Goal: Find specific fact: Find contact information

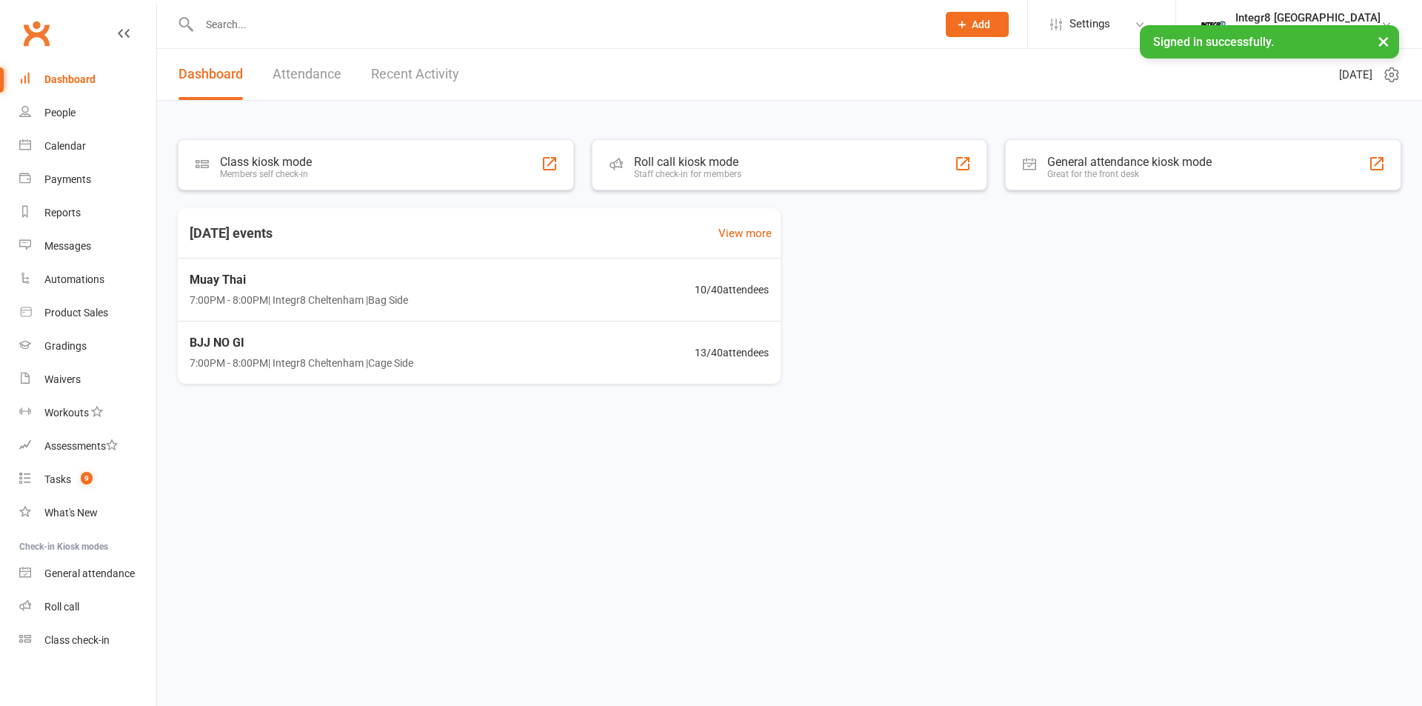
click at [421, 79] on link "Recent Activity" at bounding box center [415, 74] width 88 height 51
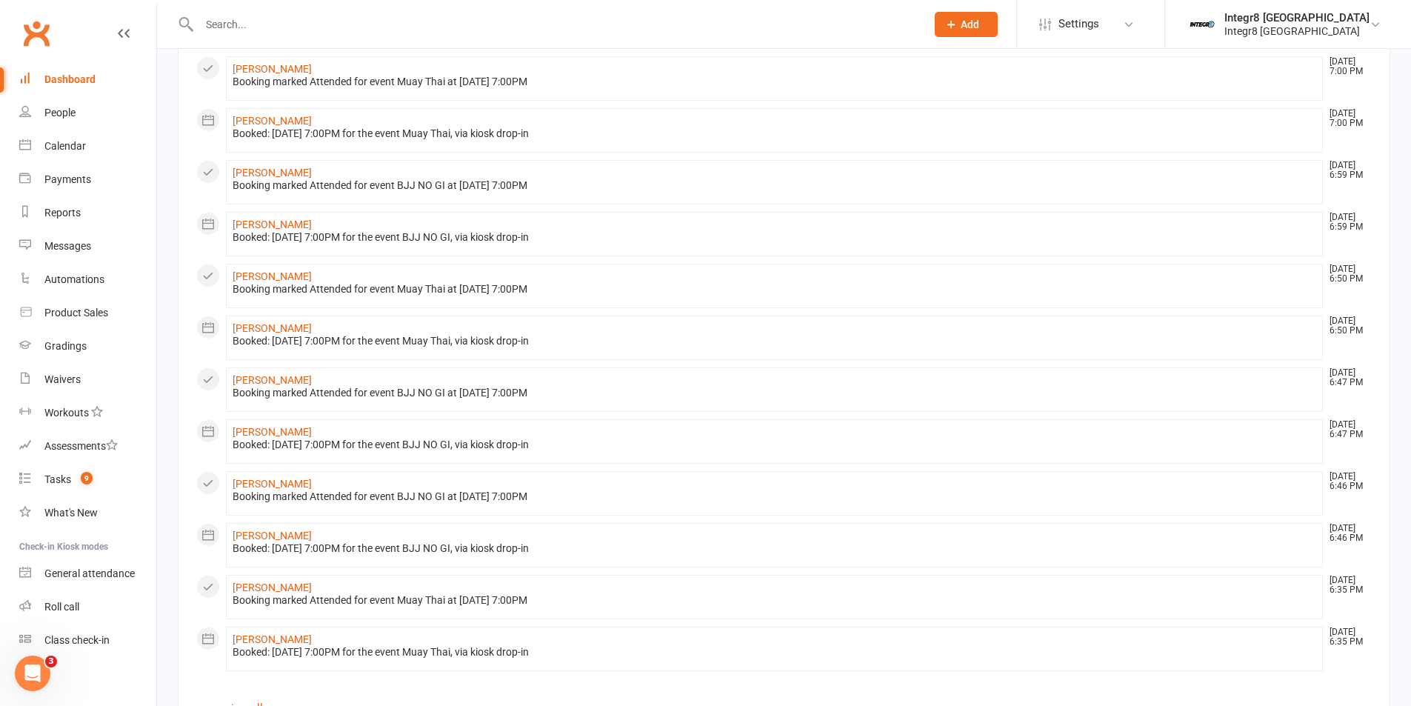
scroll to position [589, 0]
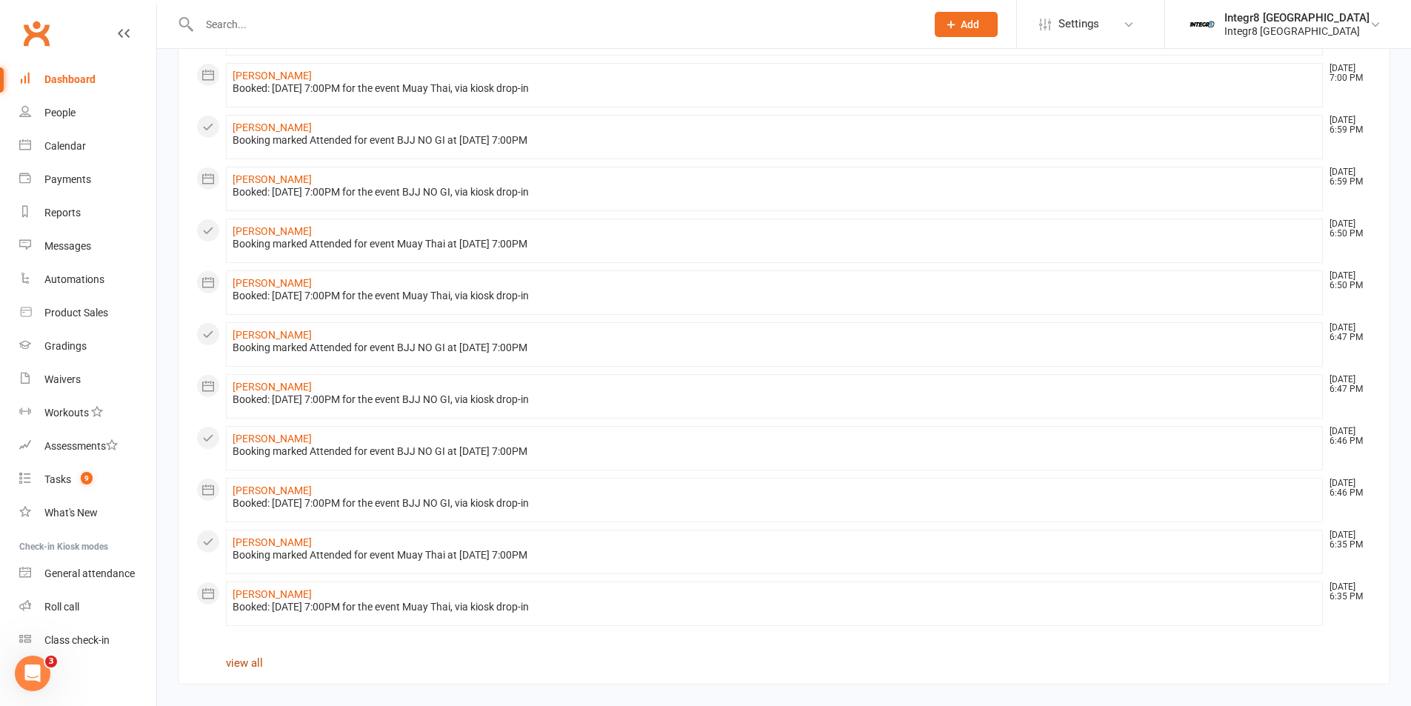
click at [259, 663] on link "view all" at bounding box center [244, 662] width 37 height 13
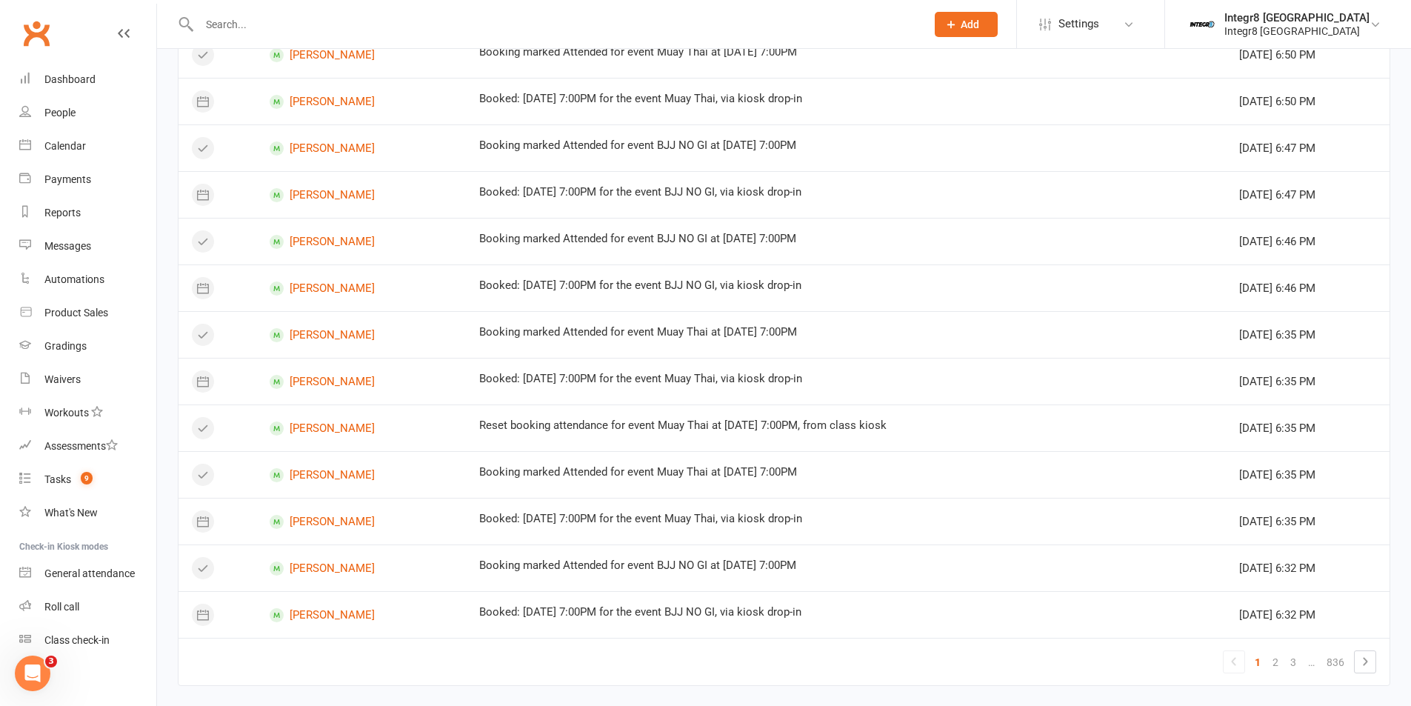
scroll to position [731, 0]
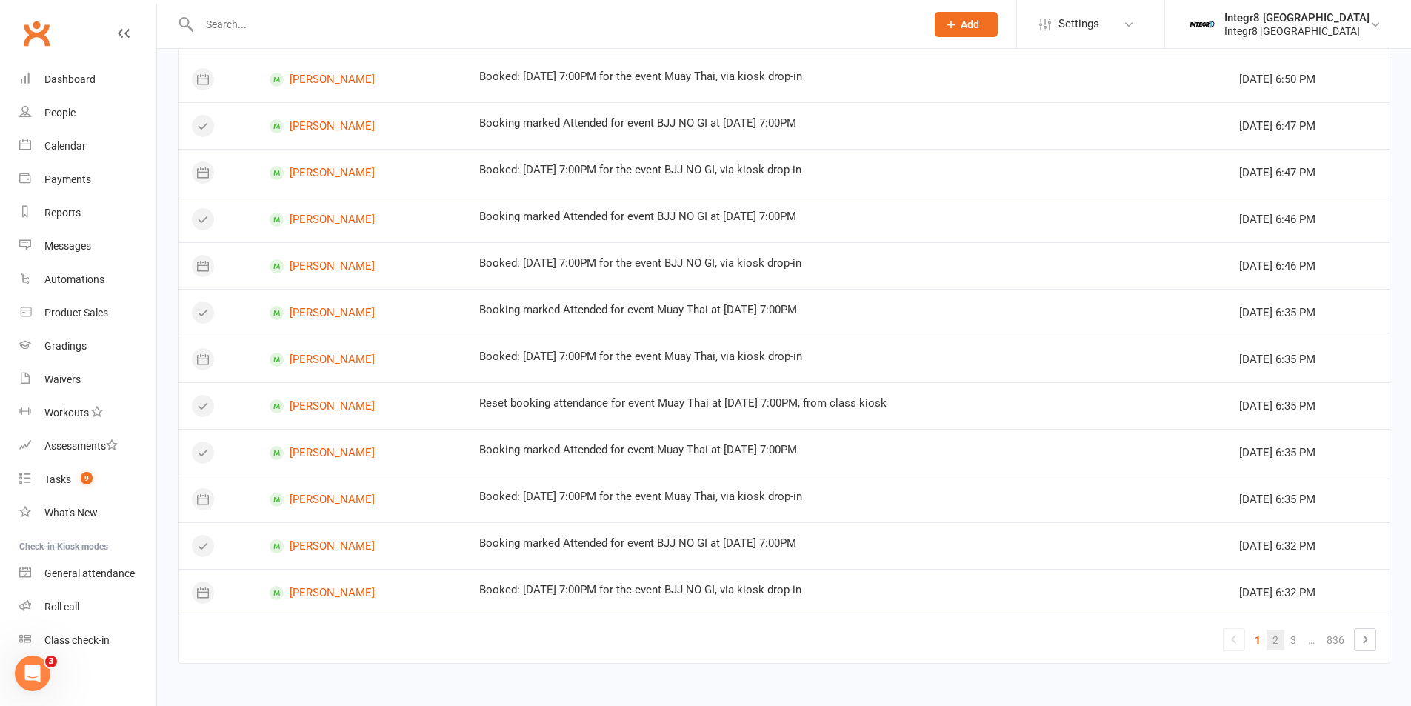
click at [1274, 640] on link "2" at bounding box center [1275, 639] width 18 height 21
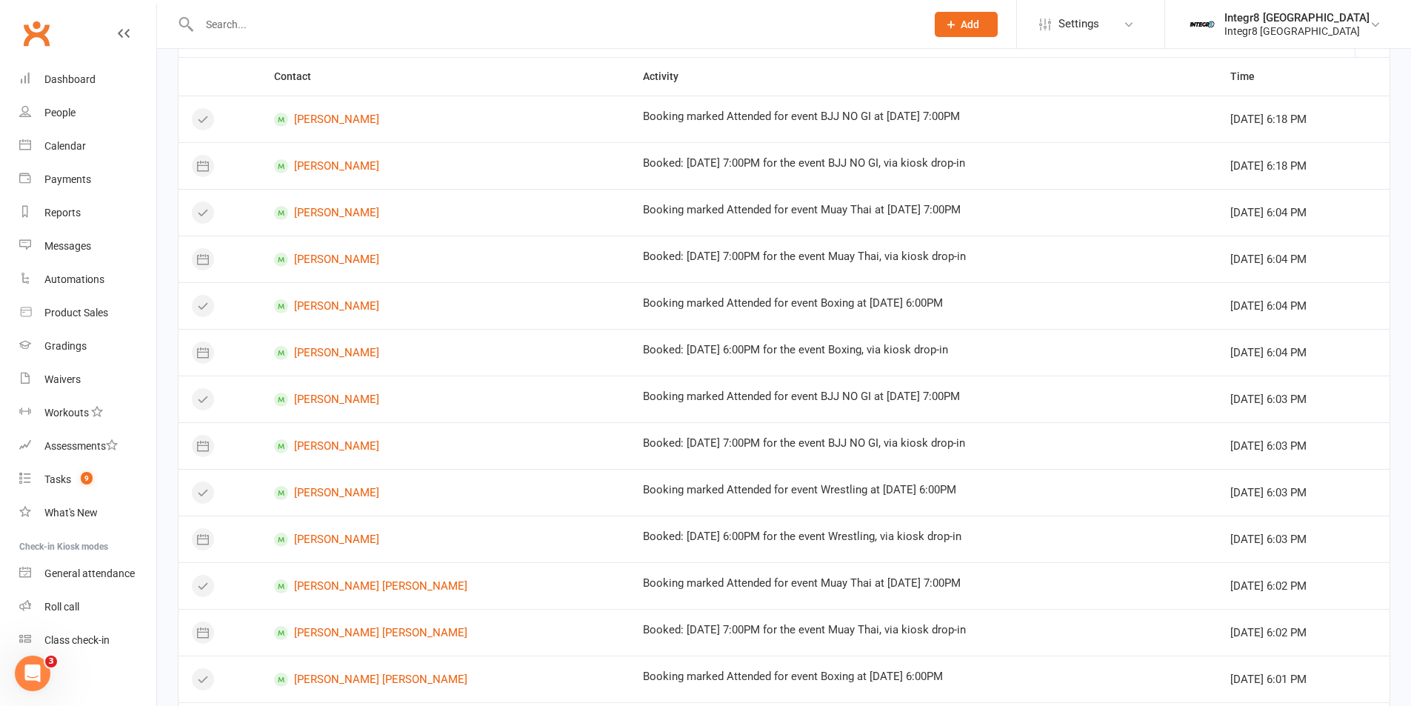
scroll to position [0, 0]
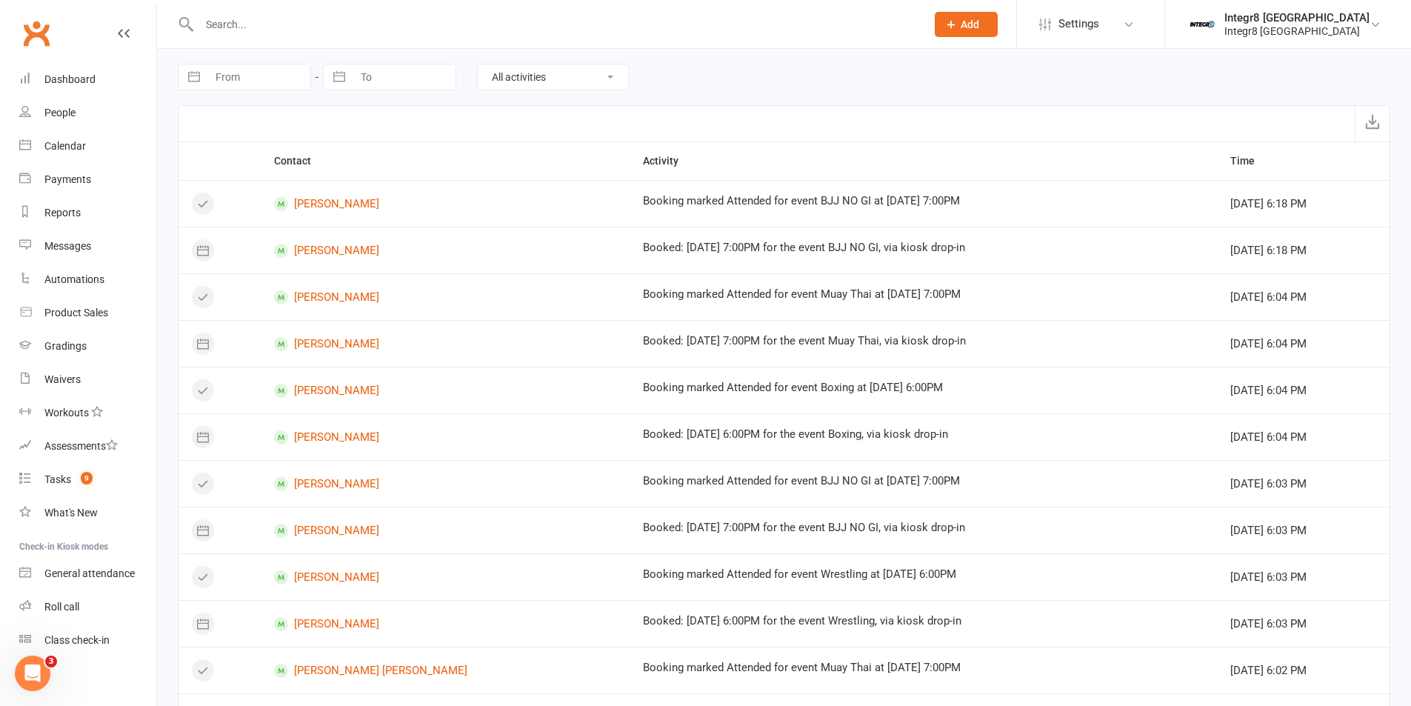
click at [338, 39] on div at bounding box center [547, 24] width 738 height 48
click at [259, 24] on input "text" at bounding box center [555, 24] width 720 height 21
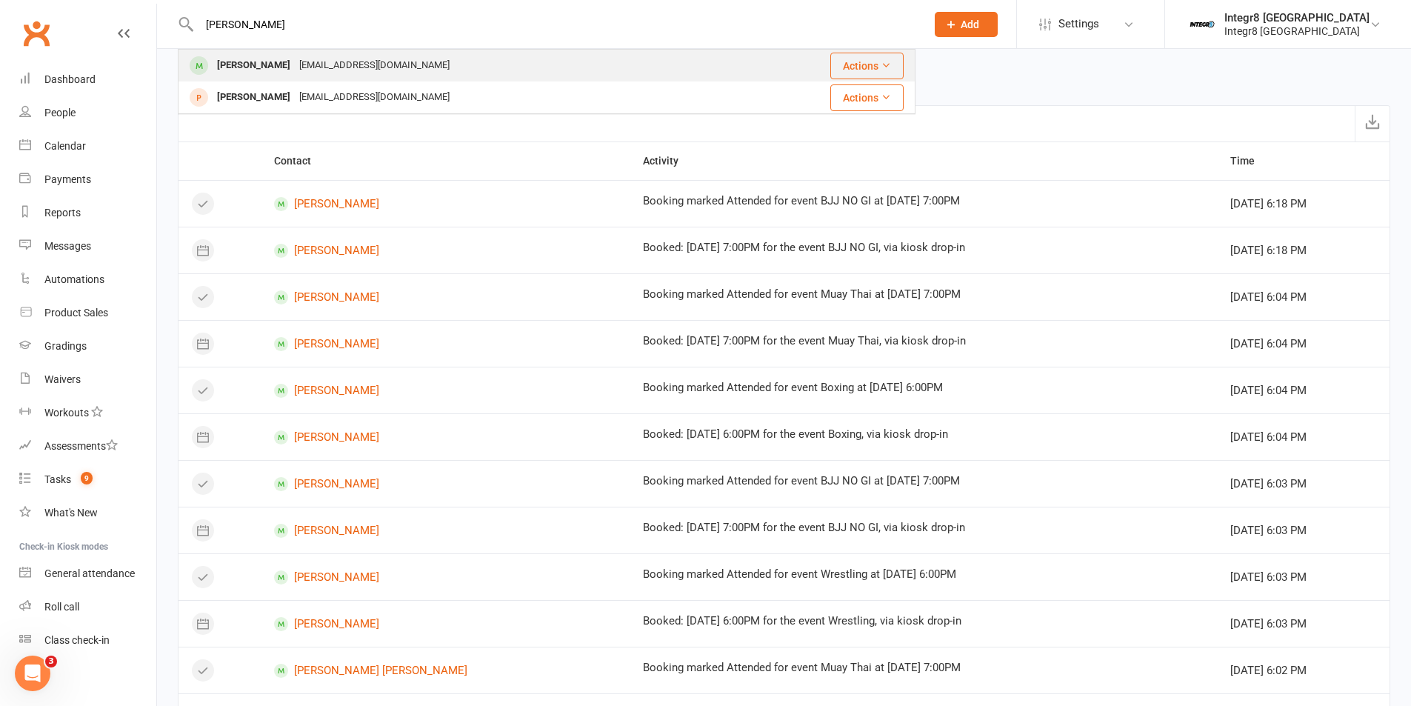
type input "[PERSON_NAME]"
click at [295, 55] on div "[EMAIL_ADDRESS][DOMAIN_NAME]" at bounding box center [374, 65] width 159 height 21
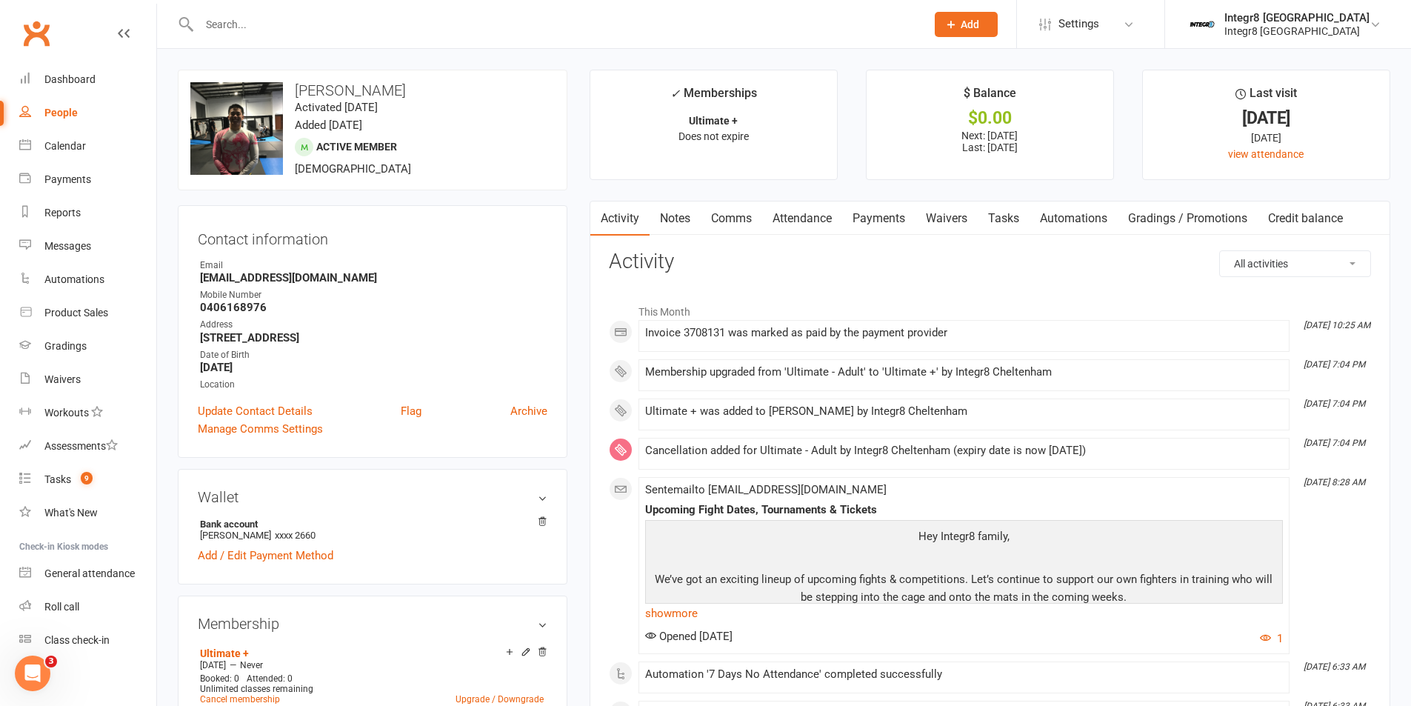
scroll to position [74, 0]
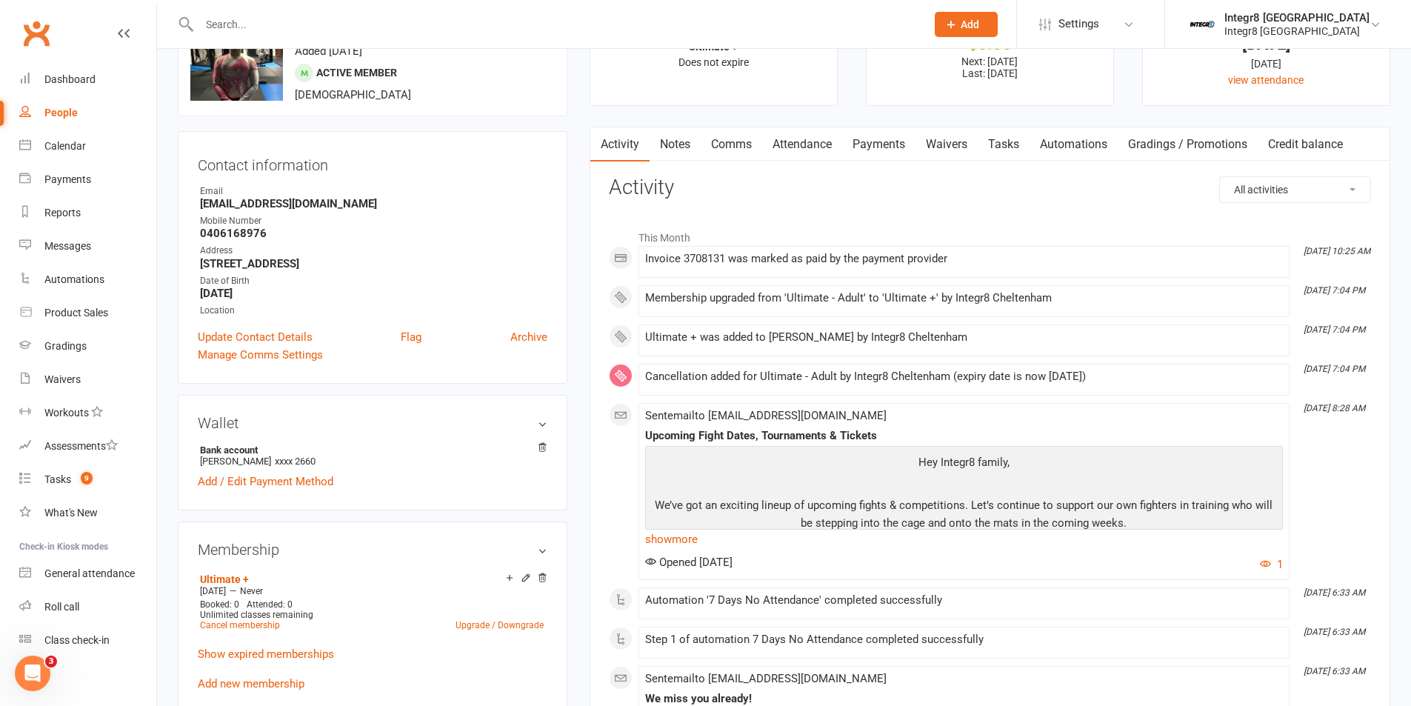
click at [867, 147] on link "Payments" at bounding box center [878, 144] width 73 height 34
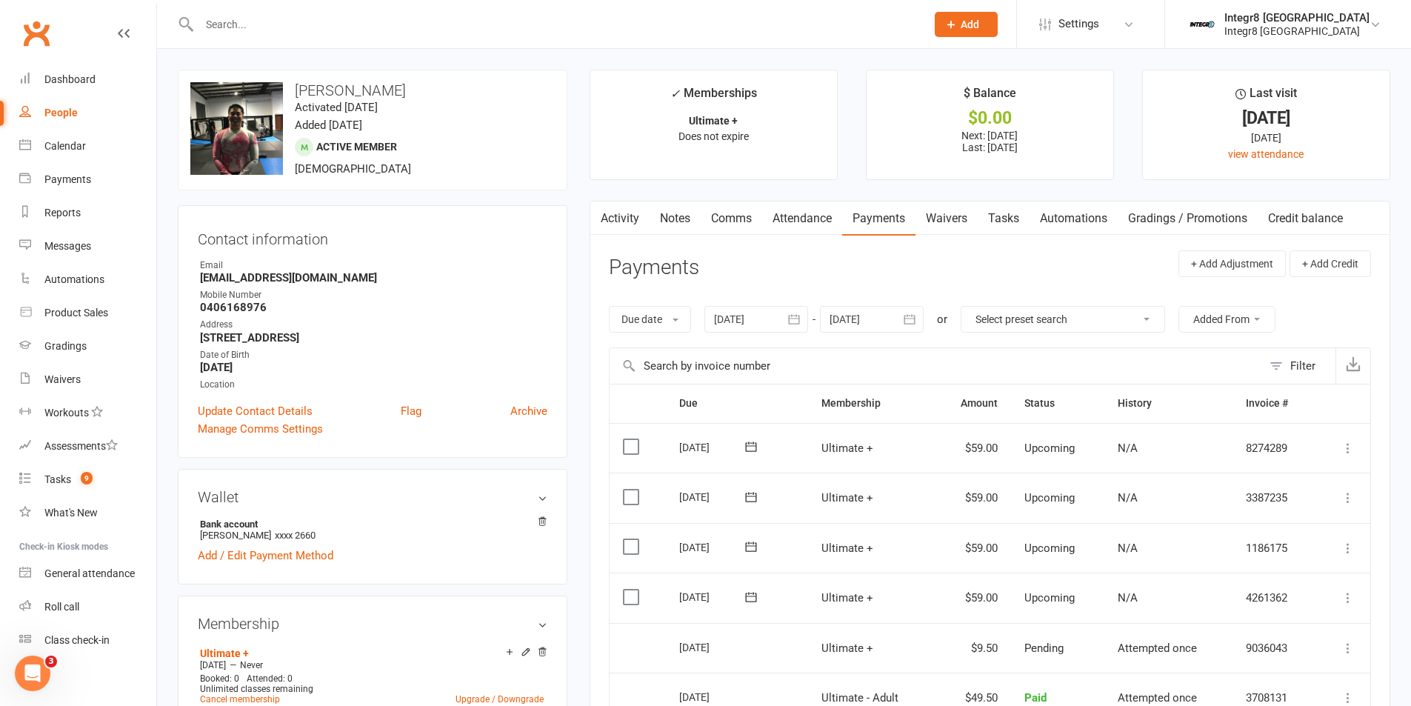
click at [632, 213] on link "Activity" at bounding box center [619, 218] width 59 height 34
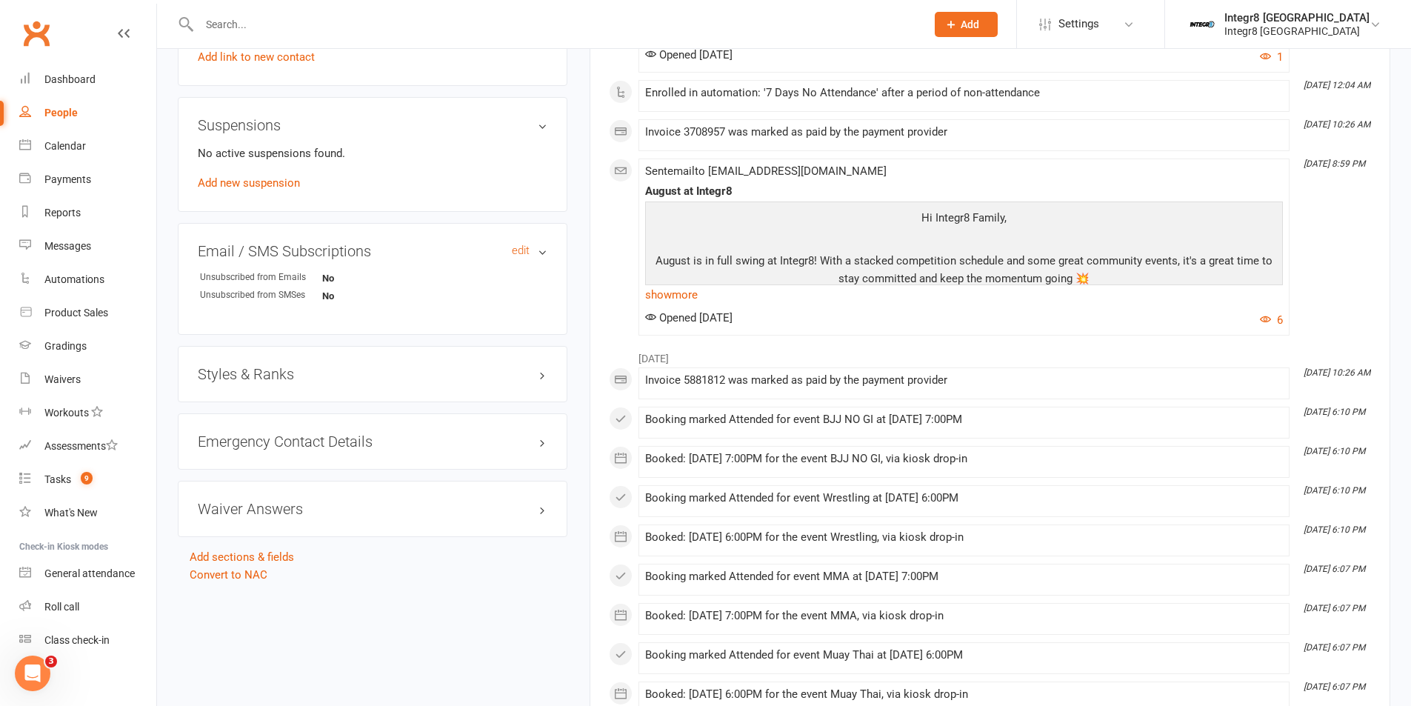
scroll to position [889, 0]
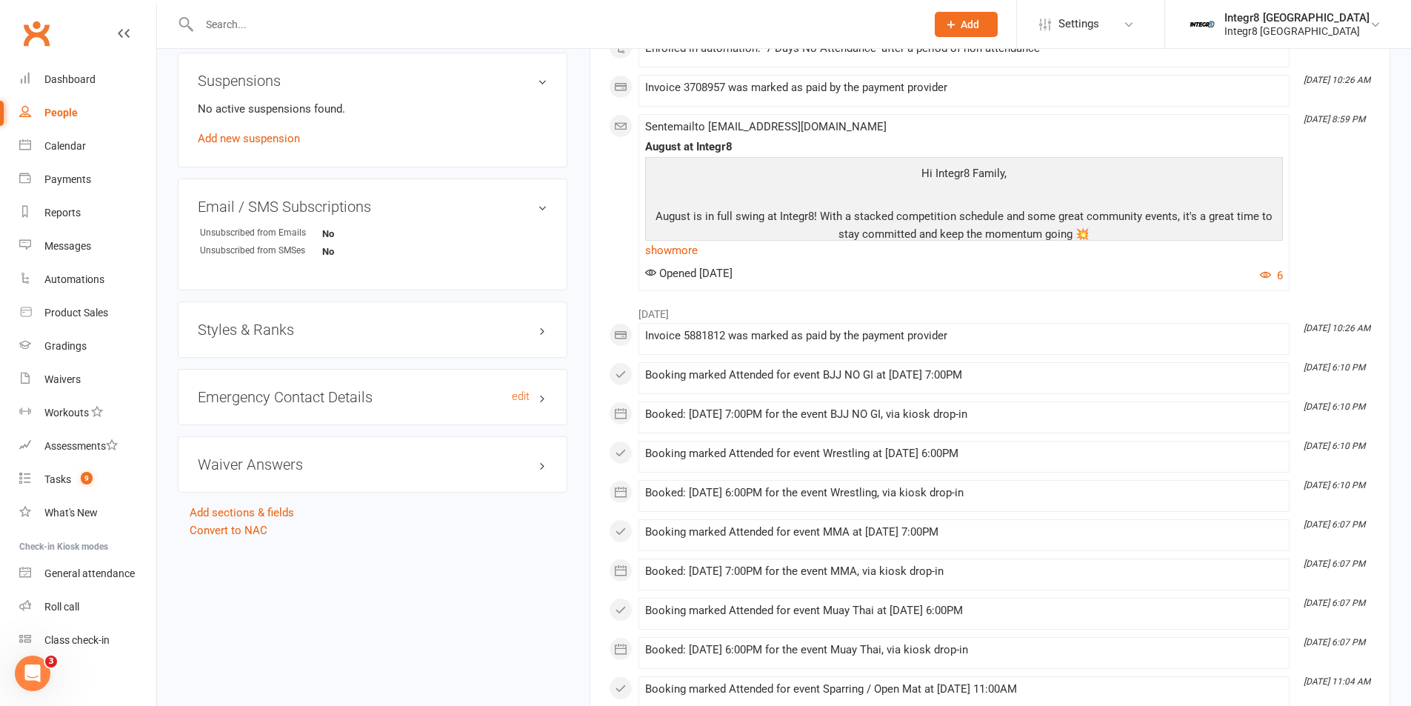
click at [541, 398] on h3 "Emergency Contact Details edit" at bounding box center [373, 397] width 350 height 16
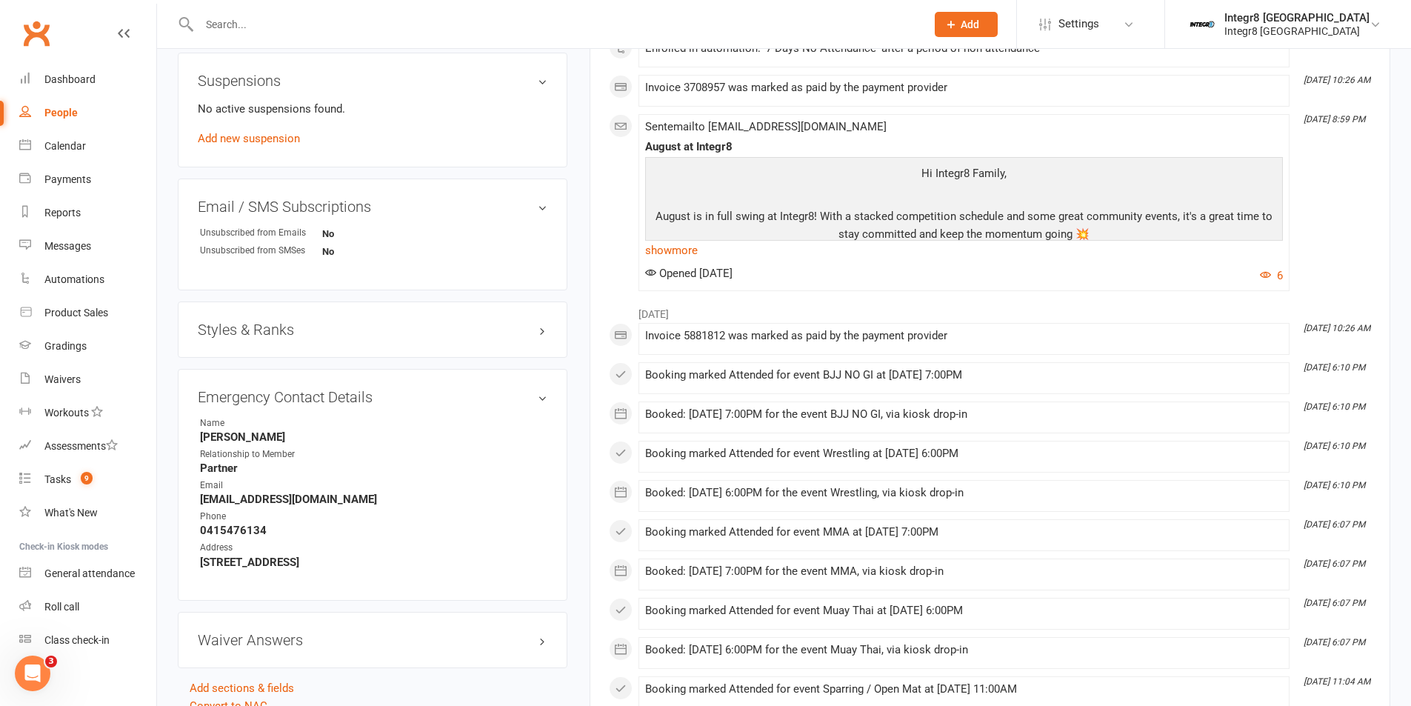
click at [543, 333] on h3 "Styles & Ranks" at bounding box center [373, 329] width 350 height 16
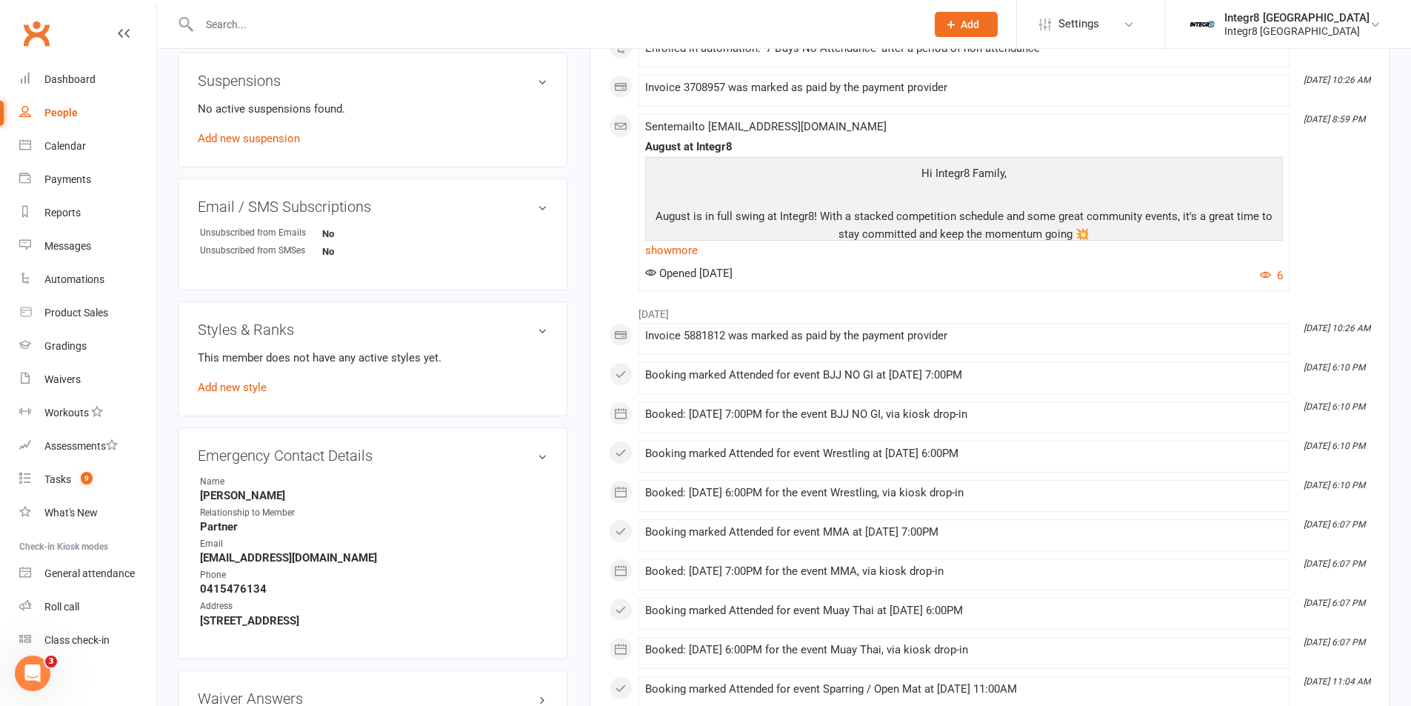
click at [543, 333] on h3 "Styles & Ranks" at bounding box center [373, 329] width 350 height 16
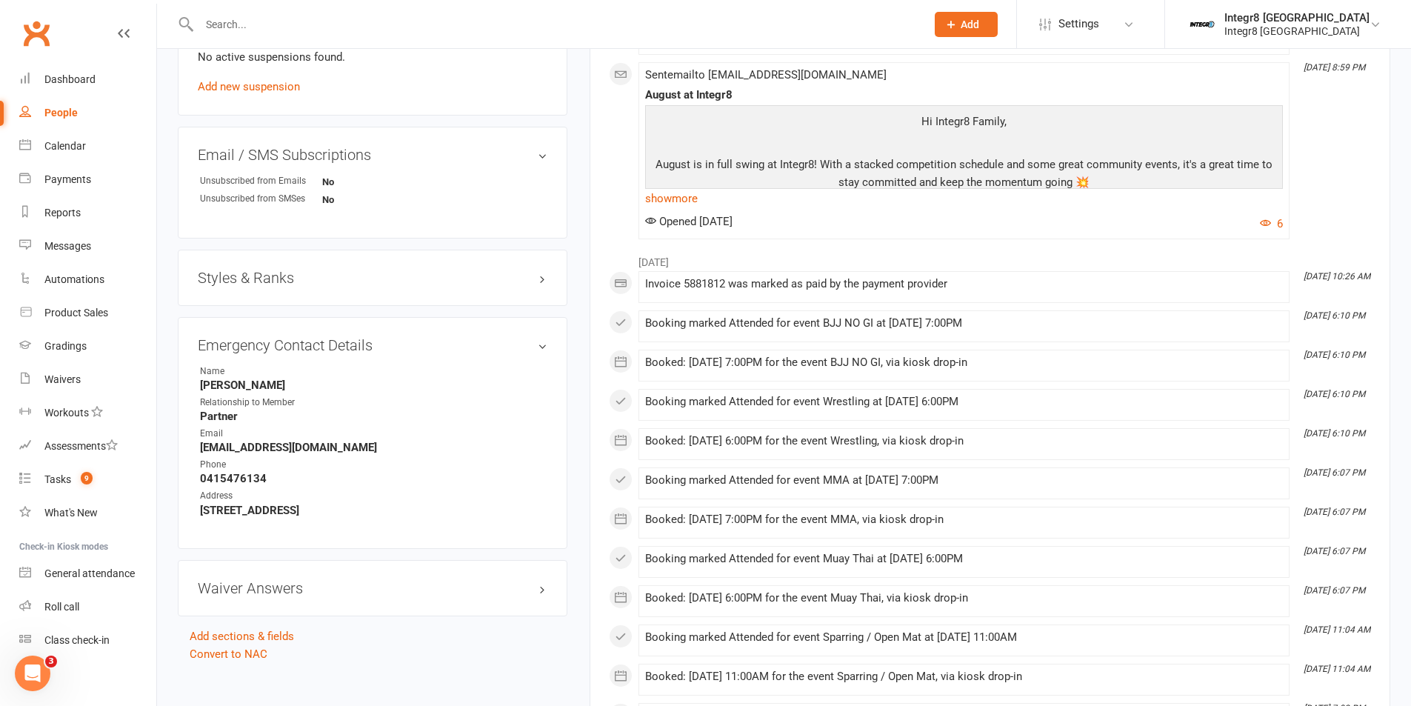
scroll to position [963, 0]
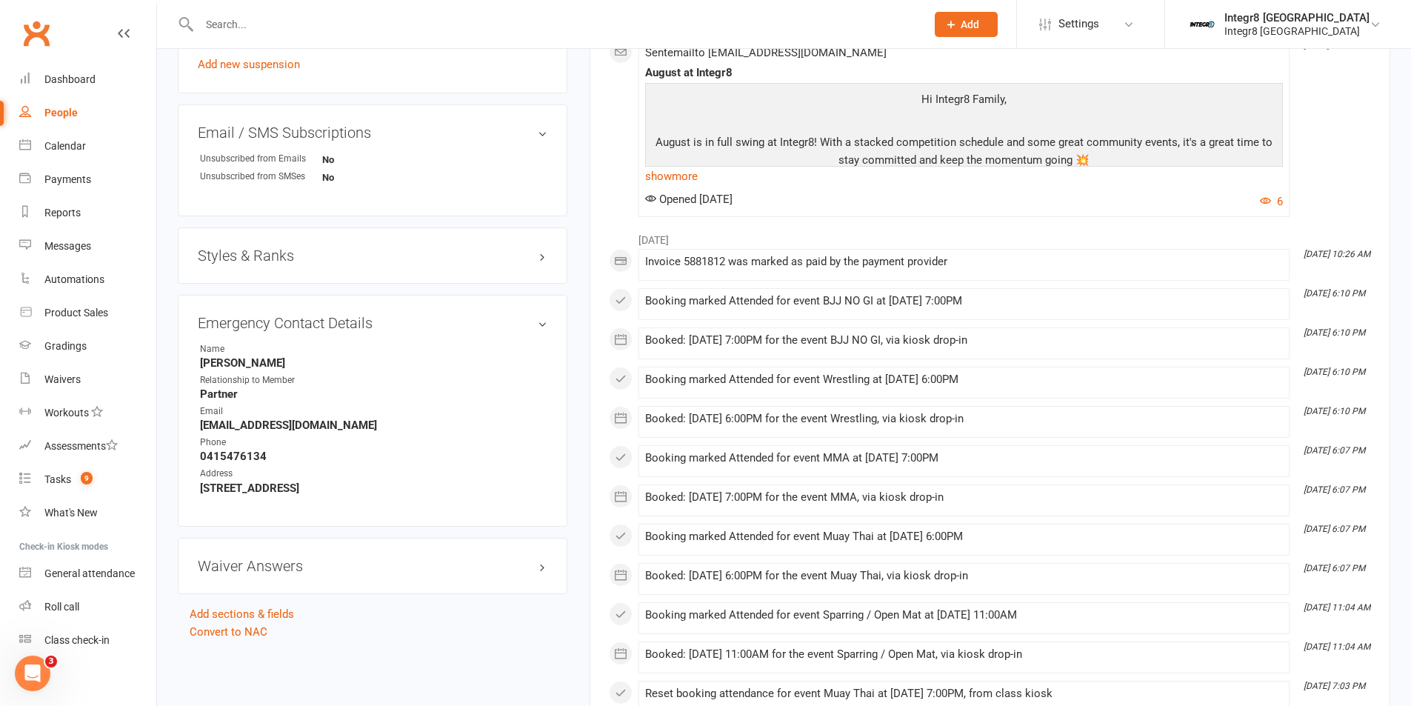
drag, startPoint x: 273, startPoint y: 362, endPoint x: 195, endPoint y: 361, distance: 77.8
click at [195, 361] on div "Emergency Contact Details edit Name [PERSON_NAME] Relationship to Member Partne…" at bounding box center [372, 411] width 389 height 232
copy strong "[PERSON_NAME]"
drag, startPoint x: 248, startPoint y: 393, endPoint x: 202, endPoint y: 393, distance: 45.9
click at [202, 393] on strong "Partner" at bounding box center [373, 393] width 347 height 13
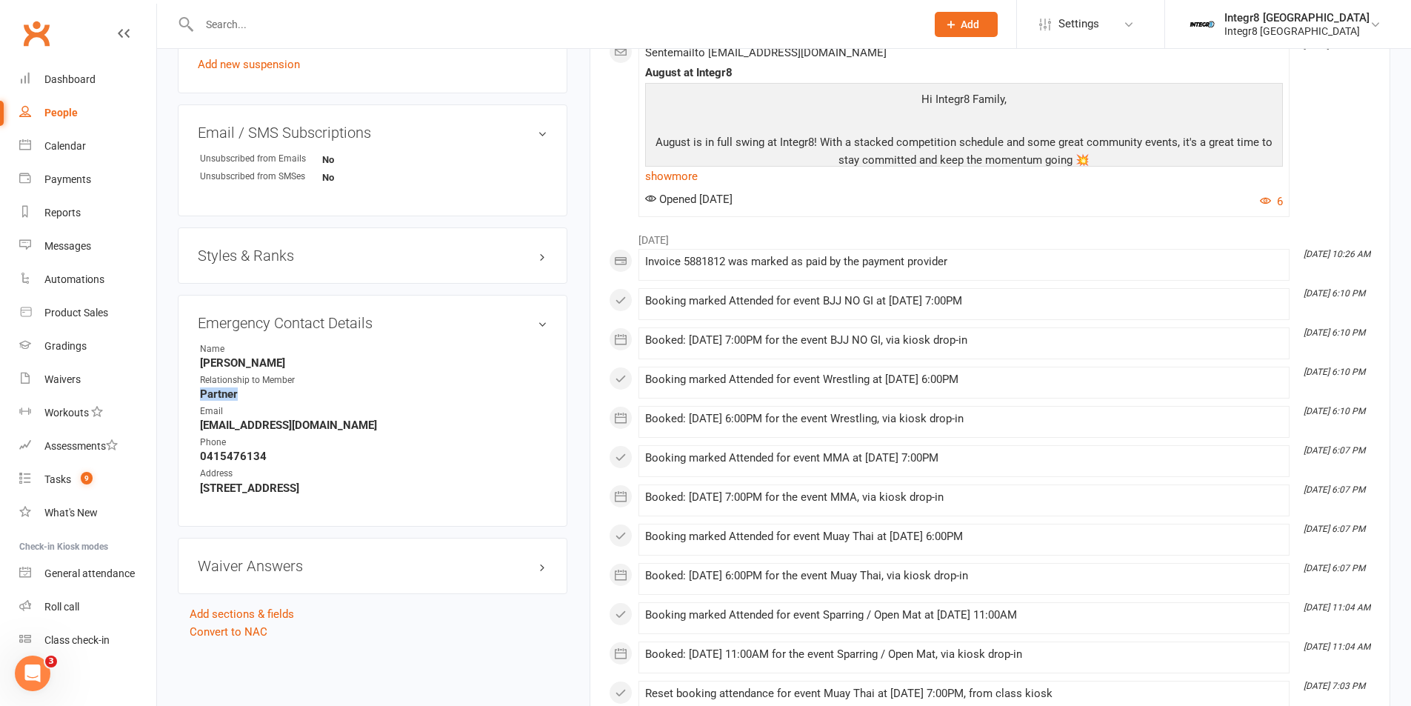
copy strong "Partner"
click at [369, 424] on strong "[EMAIL_ADDRESS][DOMAIN_NAME]" at bounding box center [373, 424] width 347 height 13
drag, startPoint x: 358, startPoint y: 421, endPoint x: 199, endPoint y: 424, distance: 158.5
click at [199, 424] on li "Email [EMAIL_ADDRESS][DOMAIN_NAME]" at bounding box center [373, 417] width 350 height 27
copy strong "[EMAIL_ADDRESS][DOMAIN_NAME]"
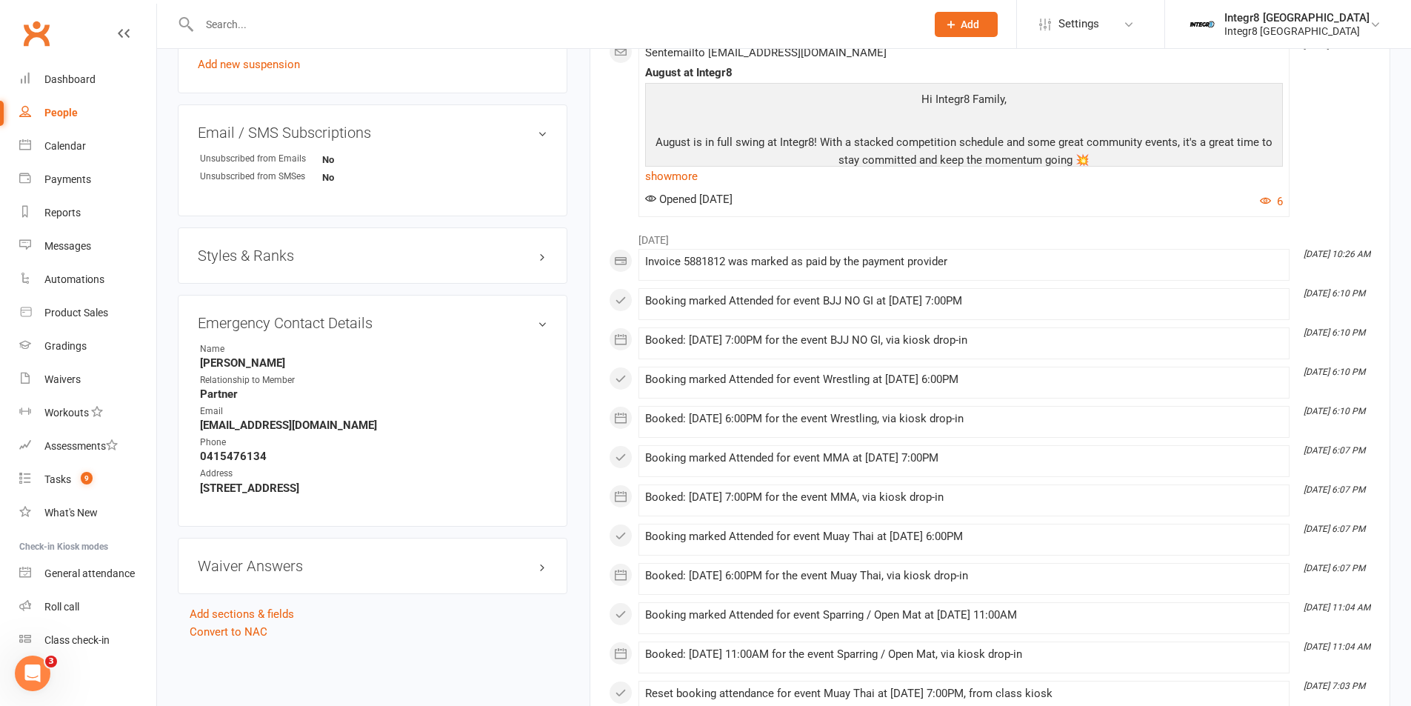
click at [230, 456] on strong "0415476134" at bounding box center [373, 455] width 347 height 13
copy strong "0415476134"
click at [315, 490] on strong "[STREET_ADDRESS]" at bounding box center [373, 487] width 347 height 13
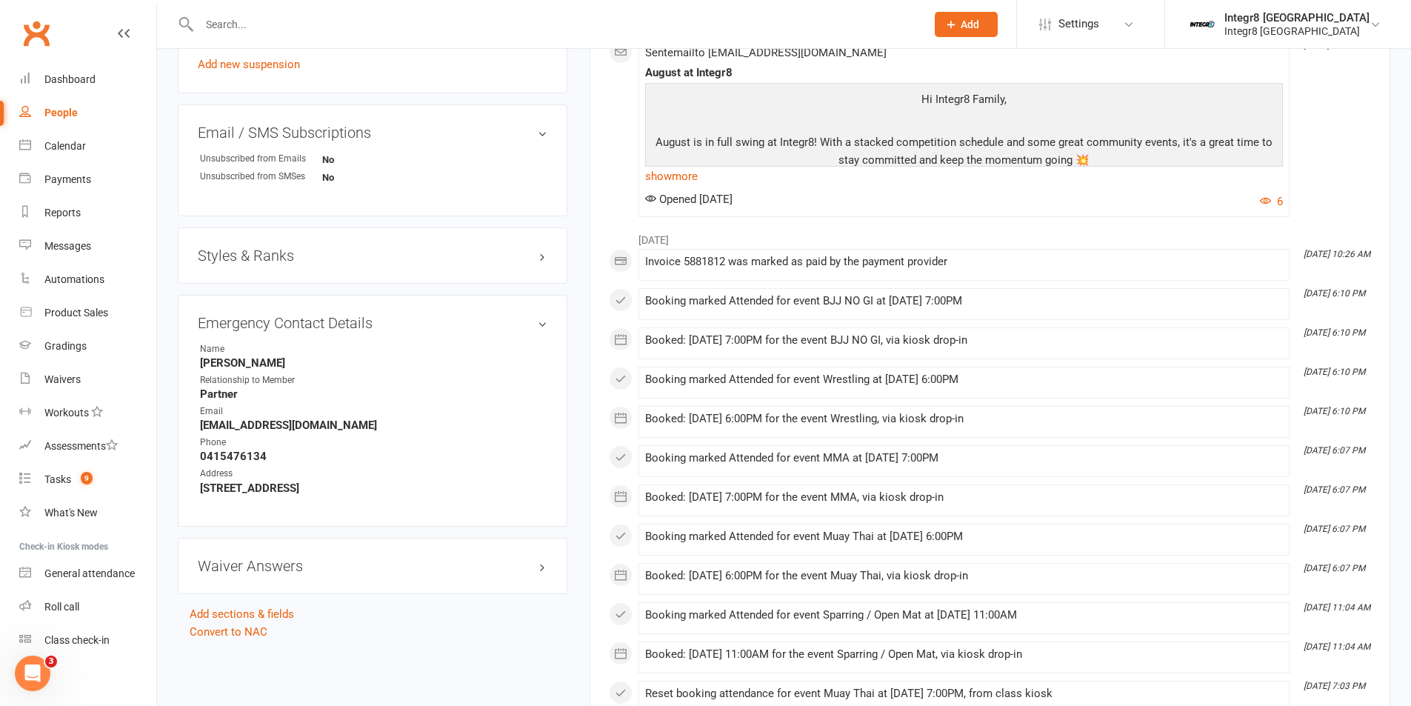
click at [338, 486] on strong "[STREET_ADDRESS]" at bounding box center [373, 487] width 347 height 13
drag, startPoint x: 387, startPoint y: 489, endPoint x: 201, endPoint y: 492, distance: 185.9
click at [201, 492] on strong "[STREET_ADDRESS]" at bounding box center [373, 487] width 347 height 13
copy strong "[STREET_ADDRESS]"
click at [465, 443] on li "Phone [PHONE_NUMBER]" at bounding box center [373, 448] width 350 height 27
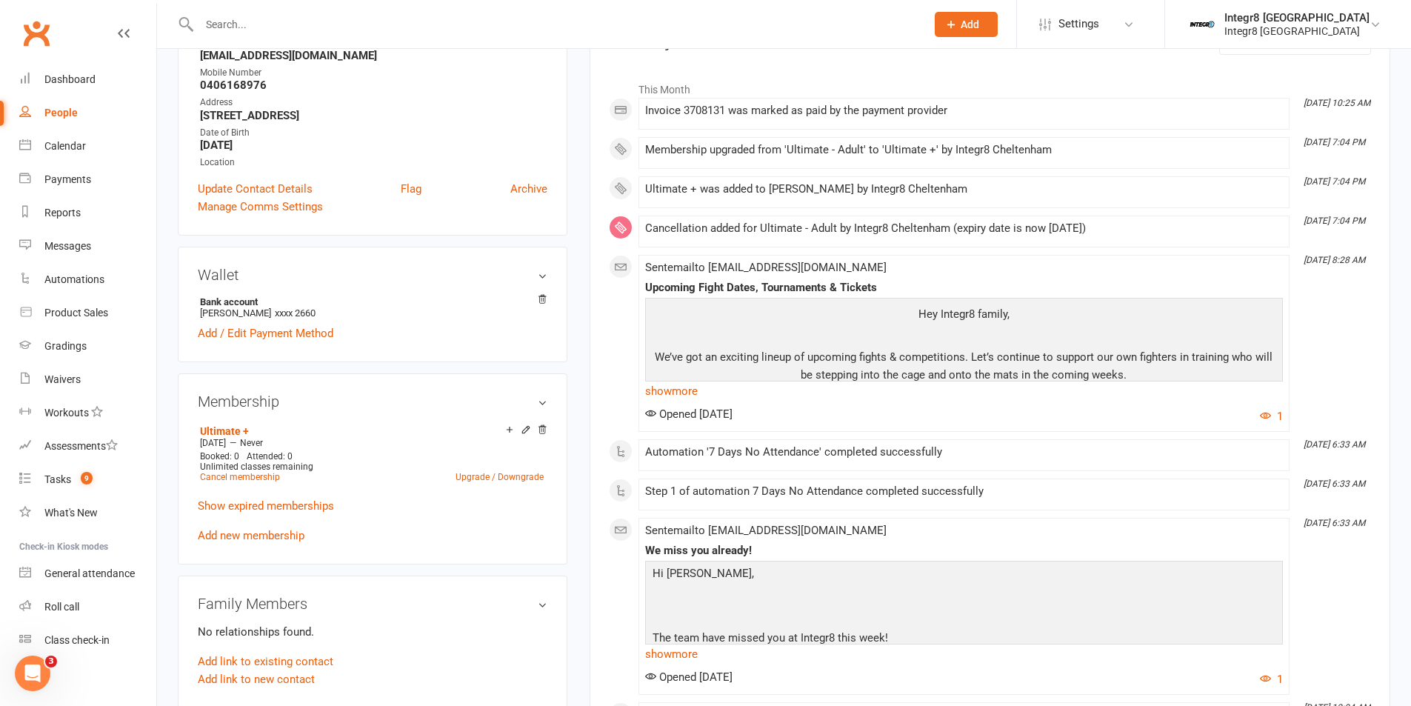
scroll to position [0, 0]
